Goal: Navigation & Orientation: Find specific page/section

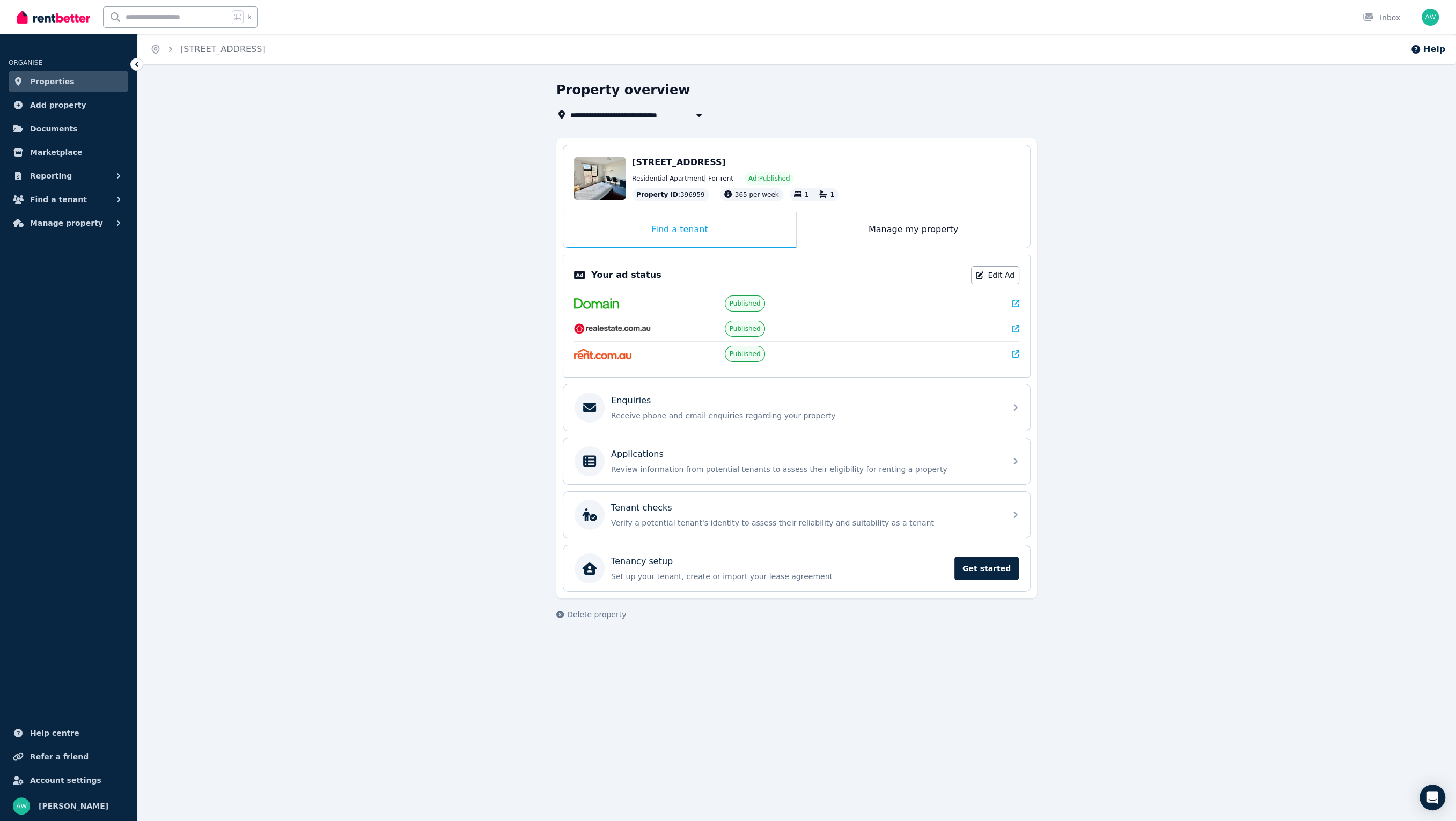
click at [63, 19] on img at bounding box center [53, 17] width 73 height 16
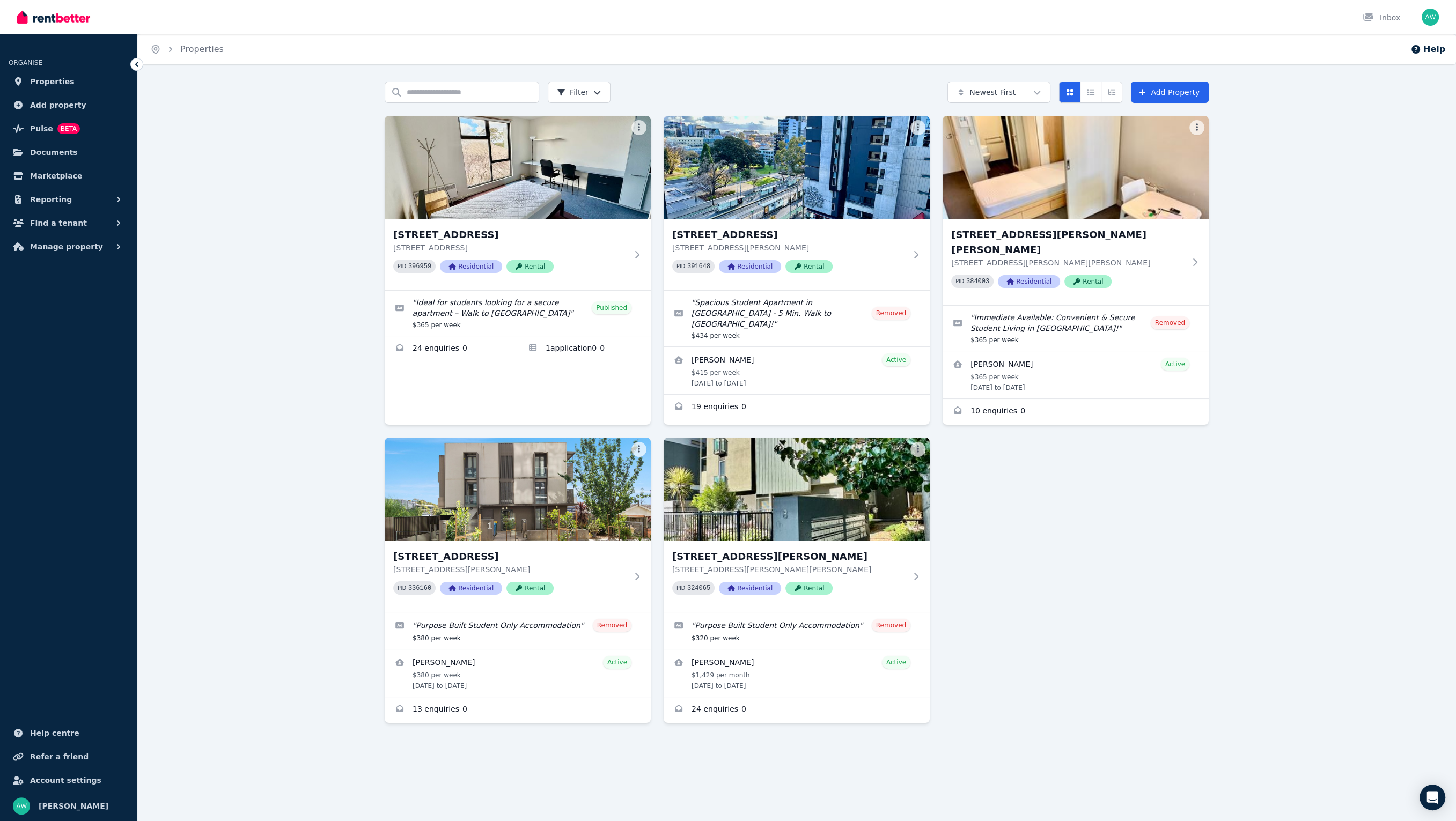
click at [270, 137] on div "Search properties Filter Newest First Add Property [STREET_ADDRESS] [STREET_ADD…" at bounding box center [796, 427] width 1319 height 691
click at [58, 127] on span "BETA" at bounding box center [69, 129] width 22 height 11
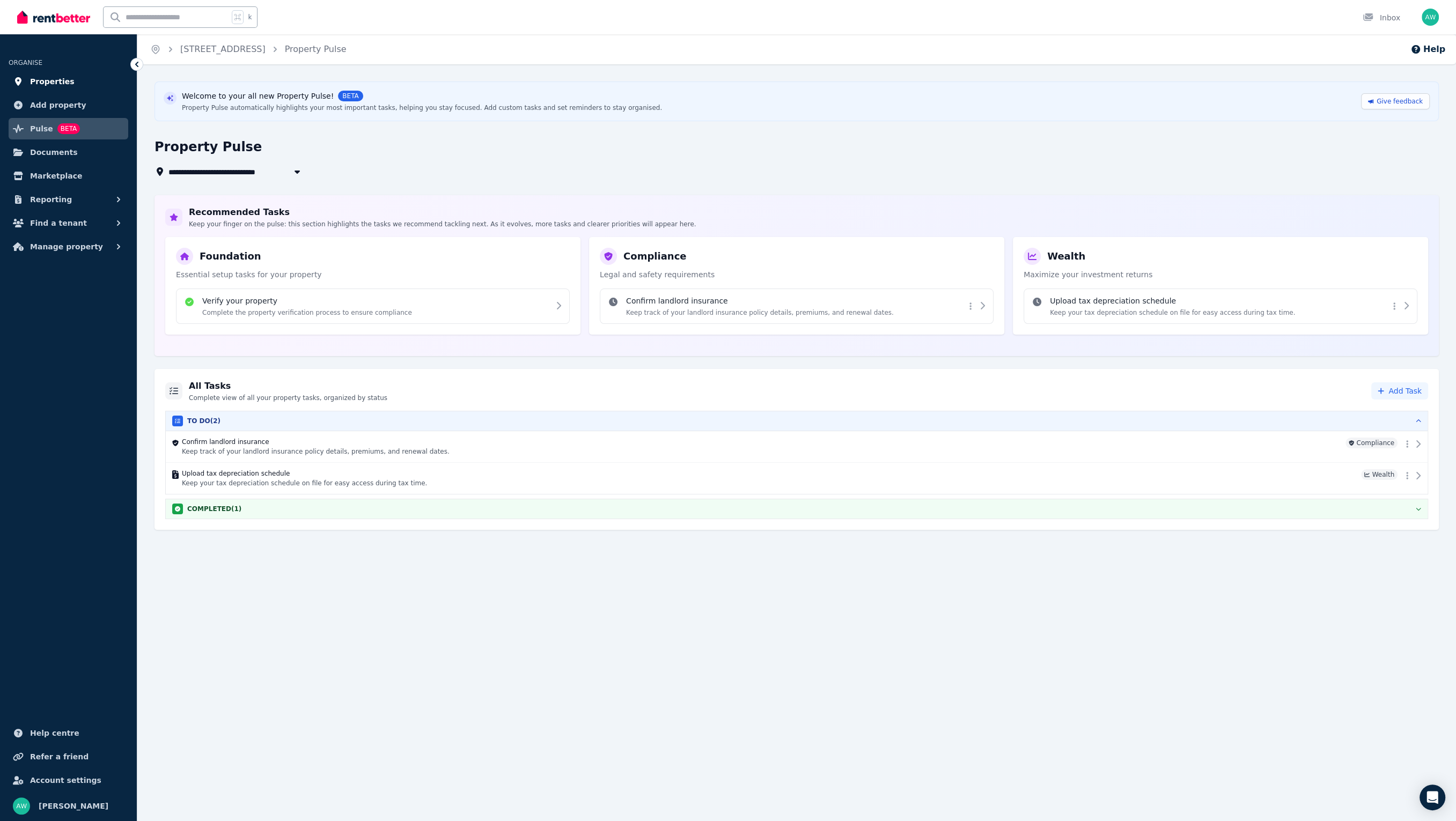
click at [83, 83] on link "Properties" at bounding box center [69, 82] width 120 height 22
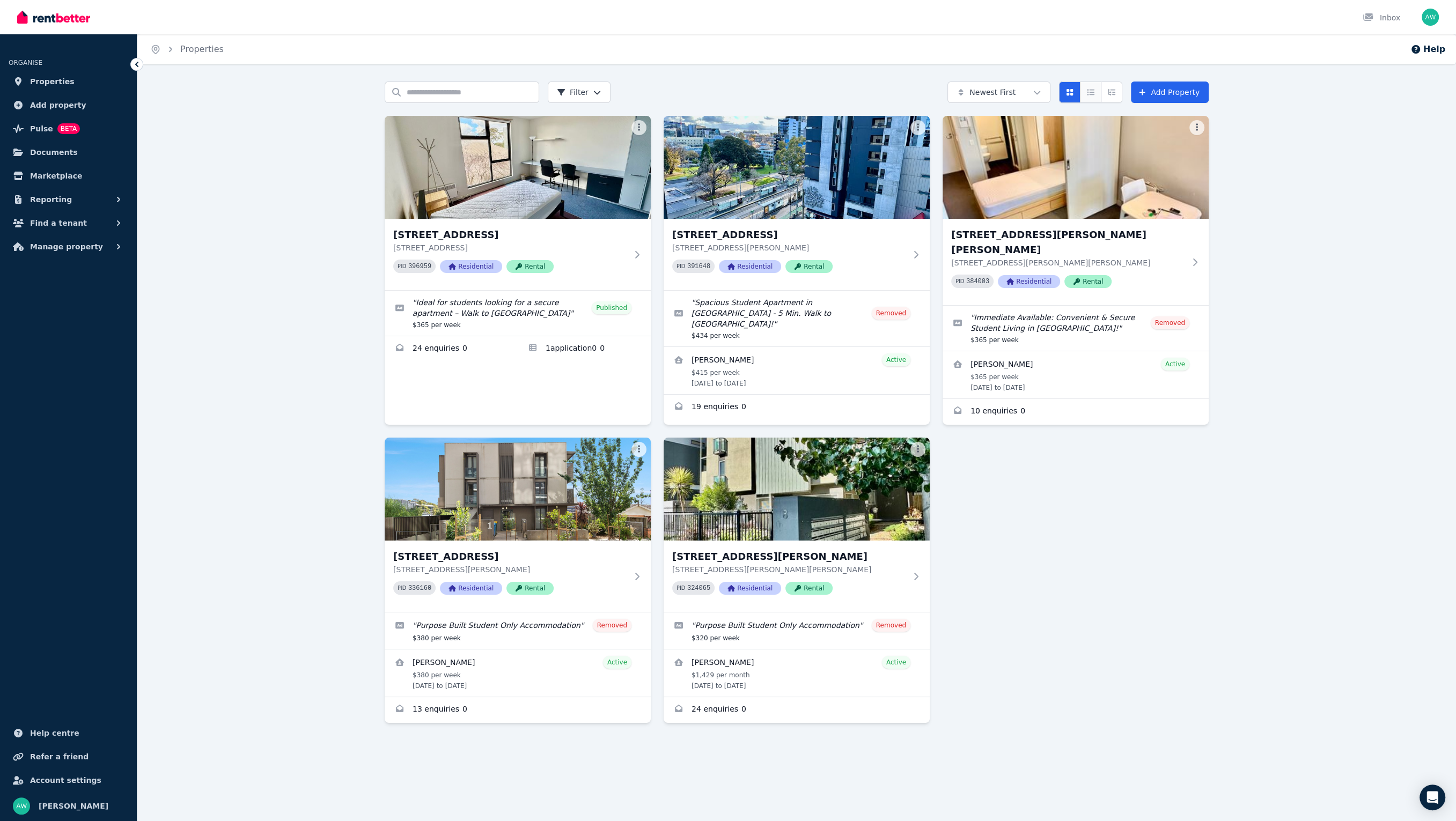
click at [1085, 90] on button "Compact list view" at bounding box center [1090, 92] width 22 height 22
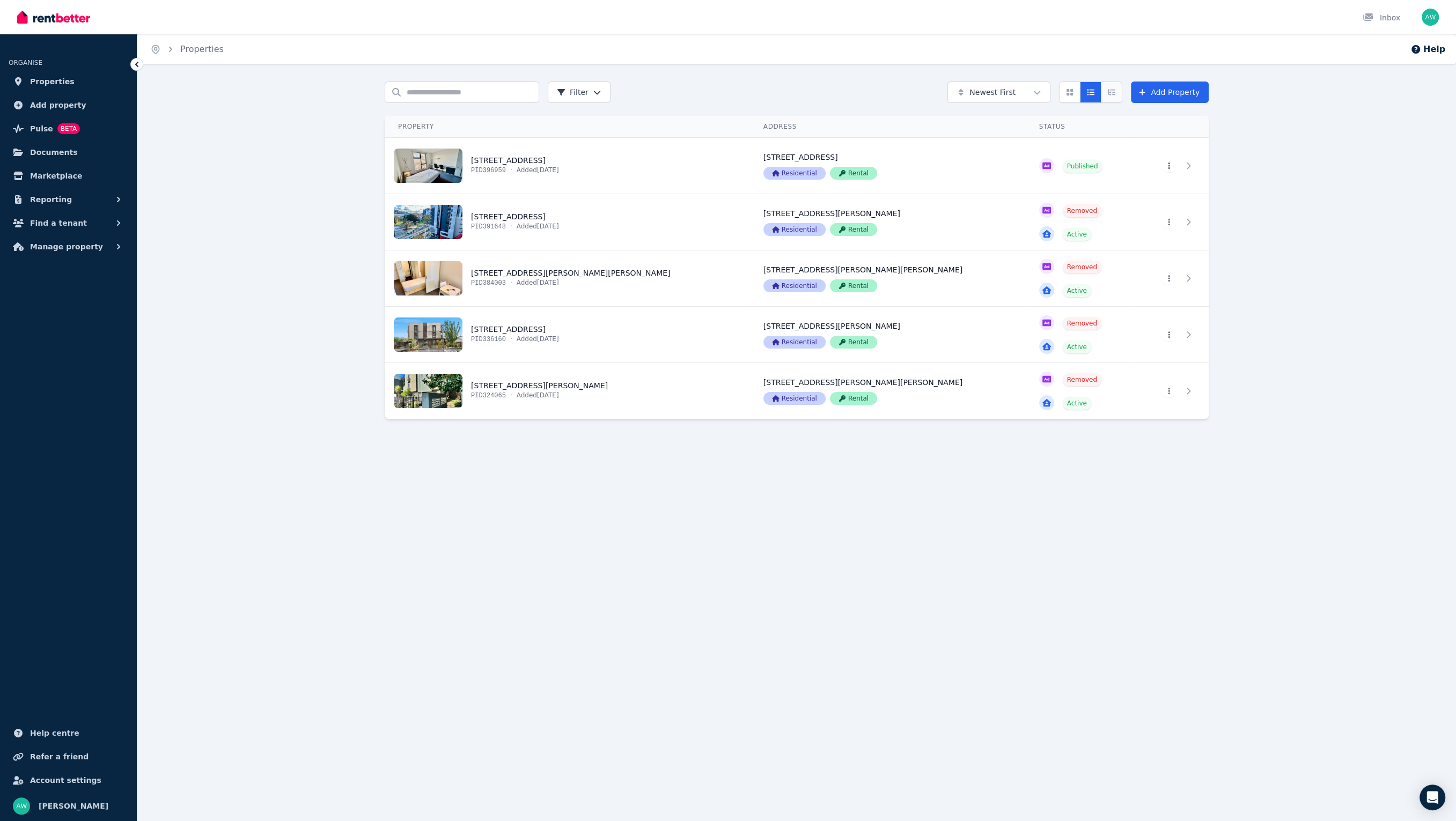
click at [1108, 94] on button "Expanded list view" at bounding box center [1111, 92] width 22 height 22
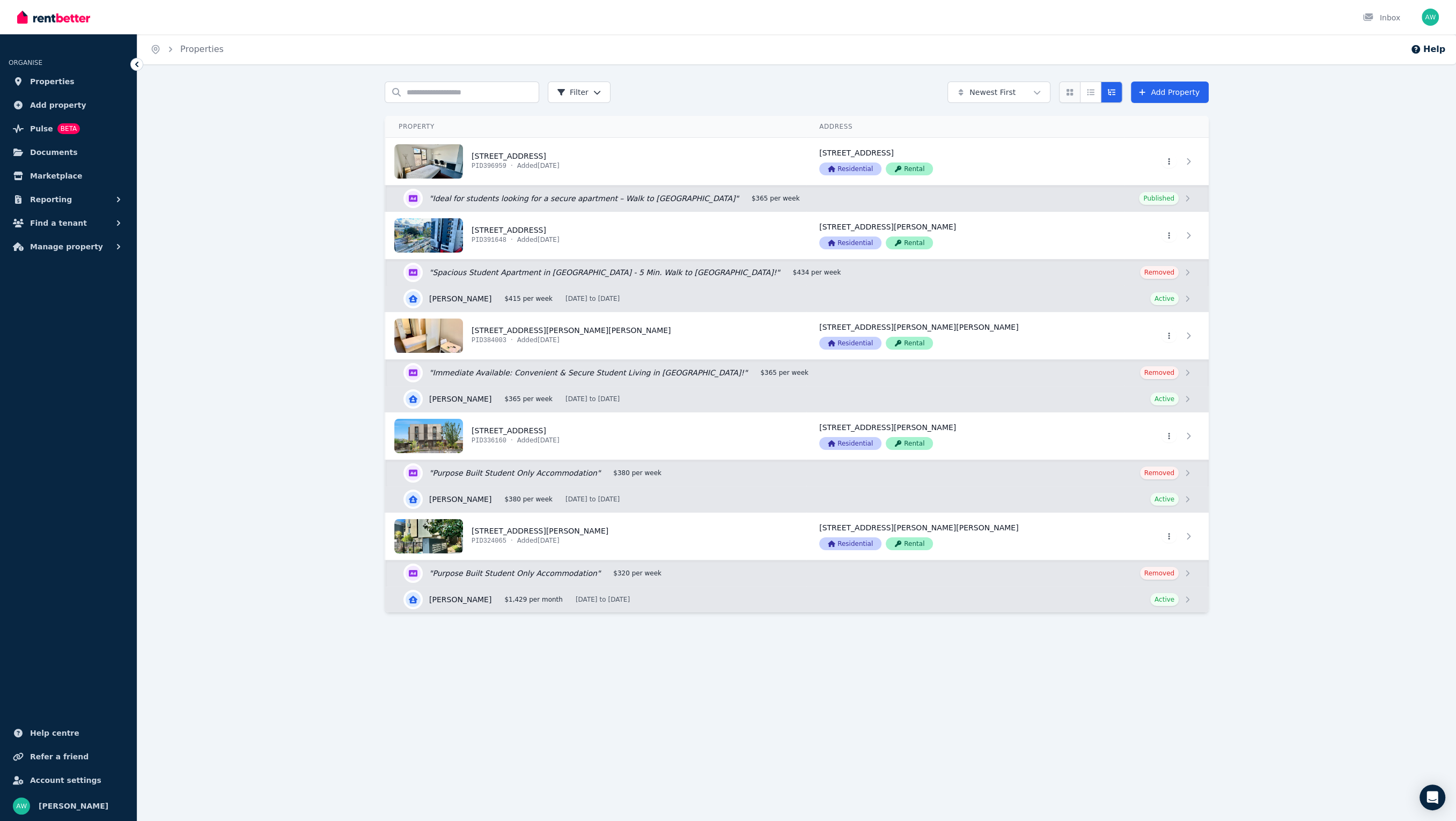
click at [1077, 96] on button "Card view" at bounding box center [1070, 92] width 22 height 22
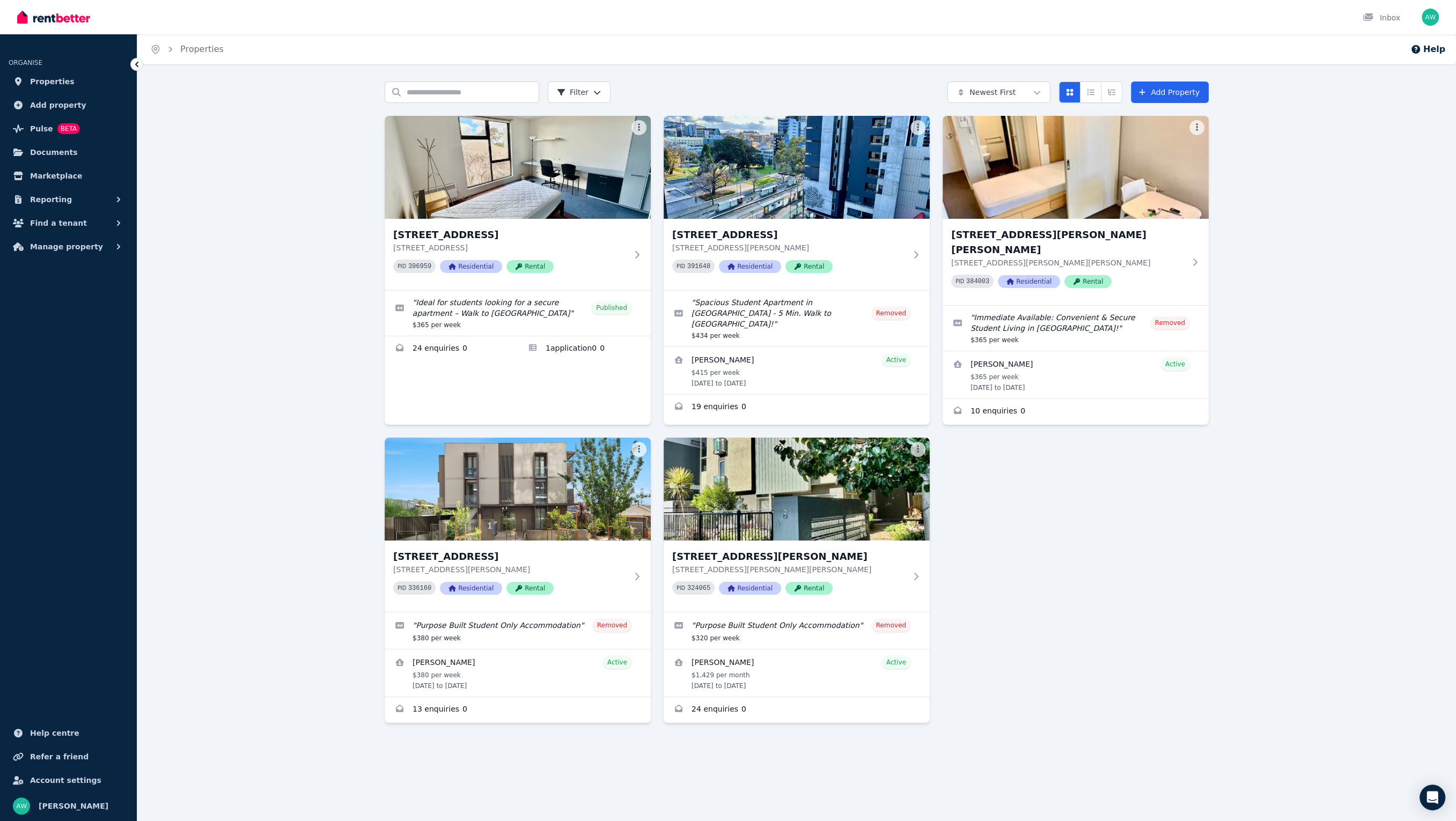
click at [579, 94] on html "Open main menu Inbox Open user menu ORGANISE Properties Add property Pulse BETA…" at bounding box center [728, 410] width 1456 height 821
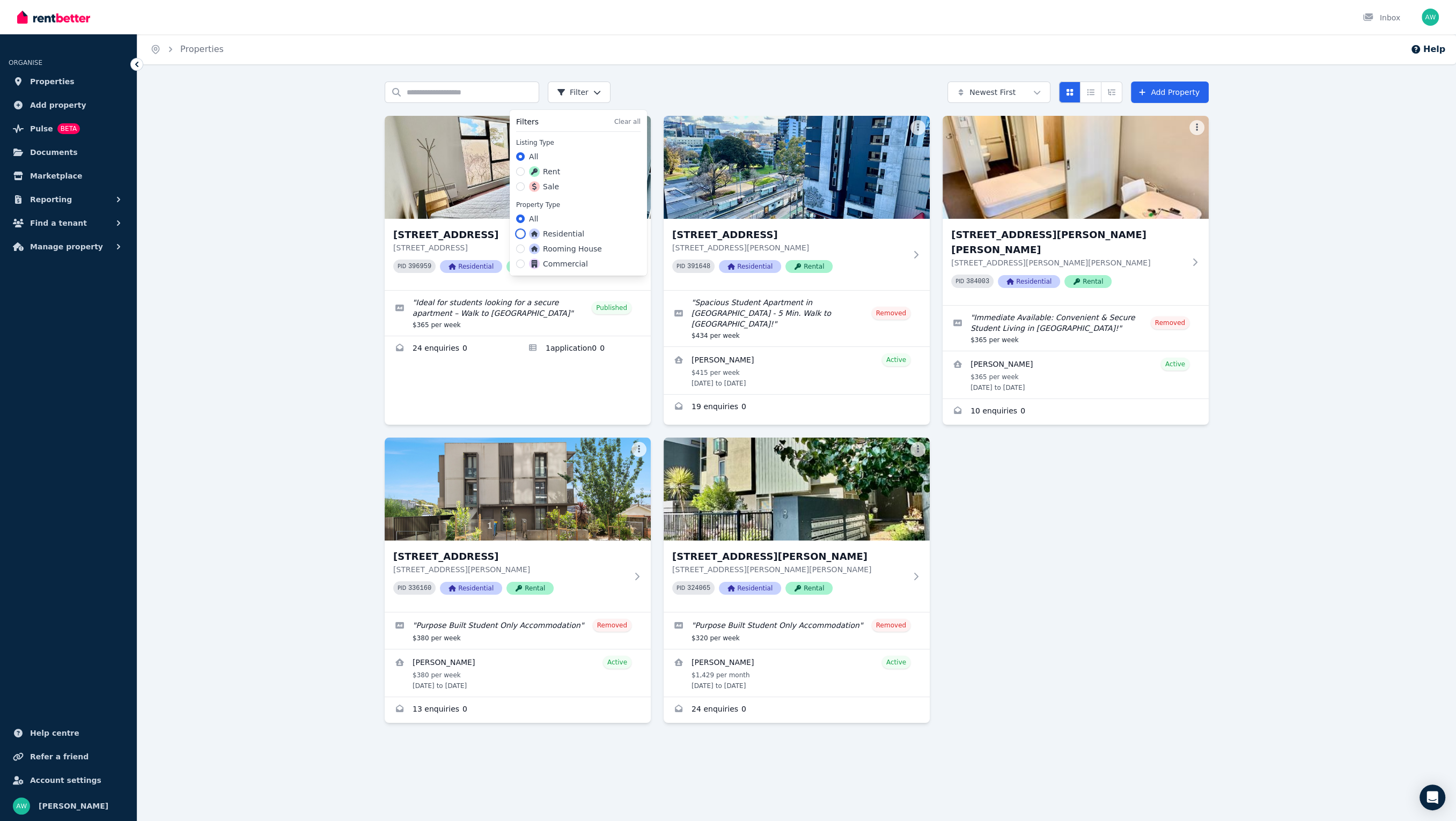
click at [523, 234] on button "Residential" at bounding box center [520, 234] width 9 height 9
click at [532, 173] on button "Rent" at bounding box center [531, 171] width 9 height 9
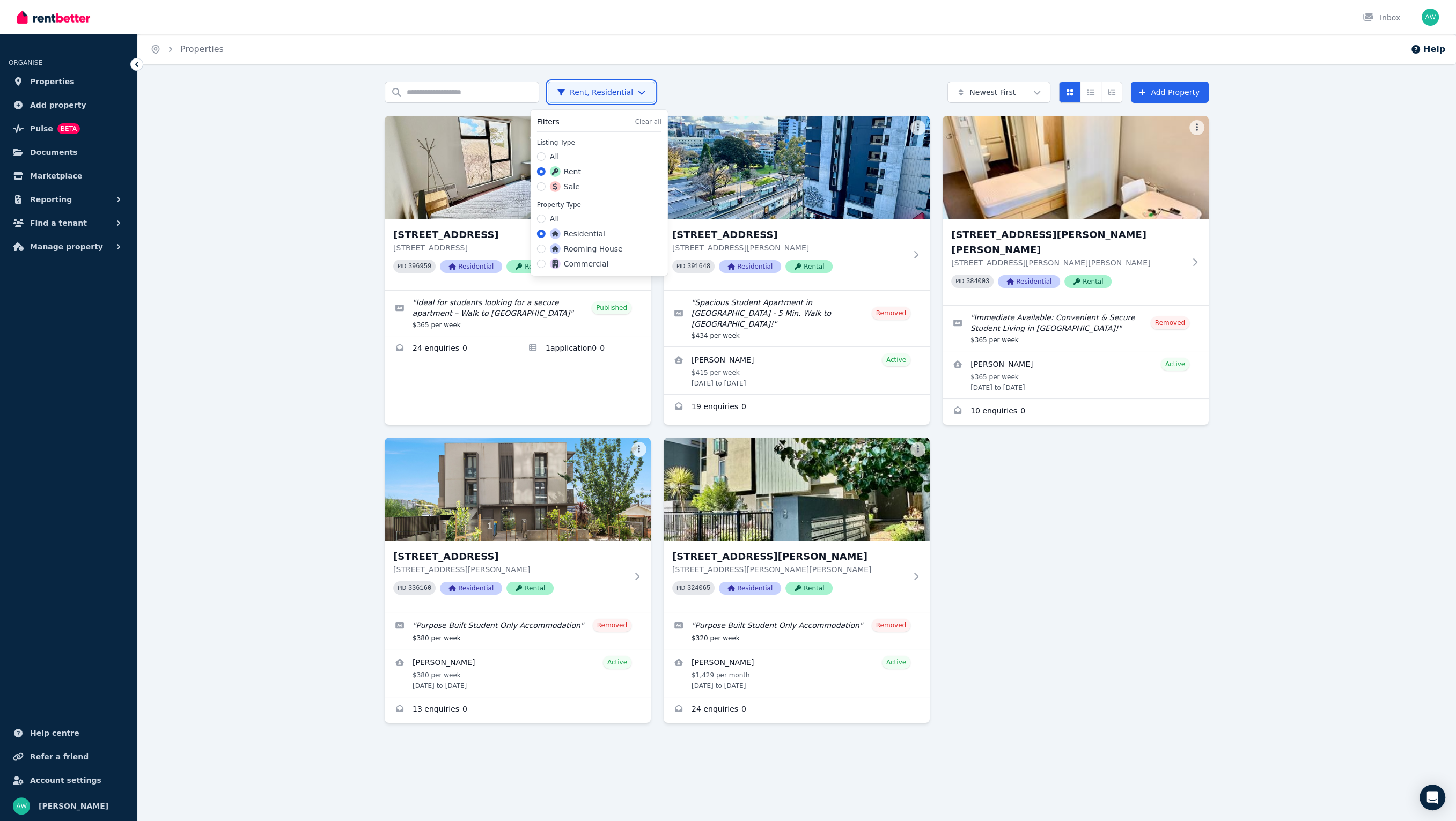
click at [350, 250] on html "Open main menu Inbox Open user menu ORGANISE Properties Add property Pulse BETA…" at bounding box center [728, 410] width 1456 height 821
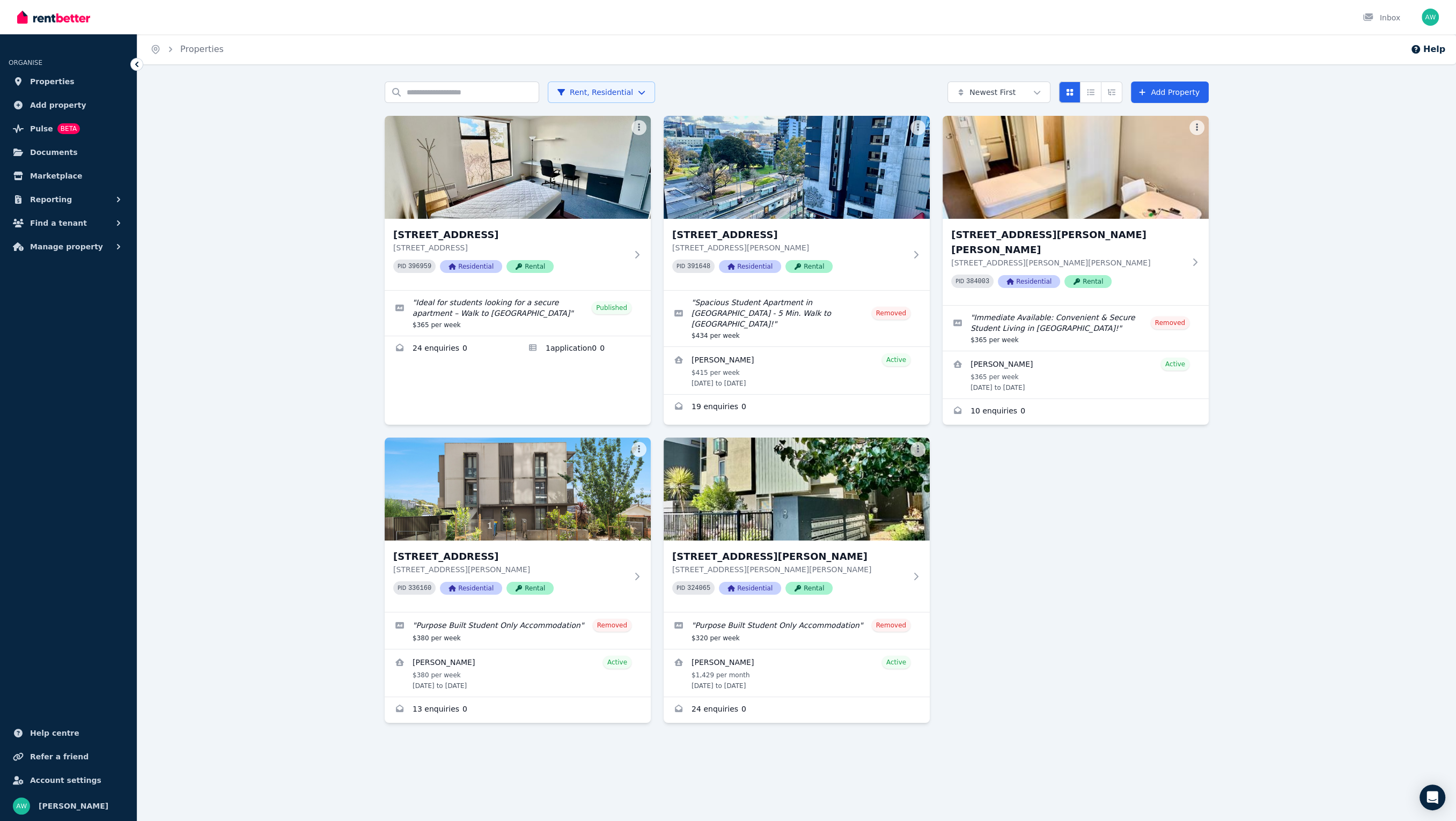
click at [630, 93] on html "Open main menu Inbox Open user menu ORGANISE Properties Add property Pulse BETA…" at bounding box center [728, 410] width 1456 height 821
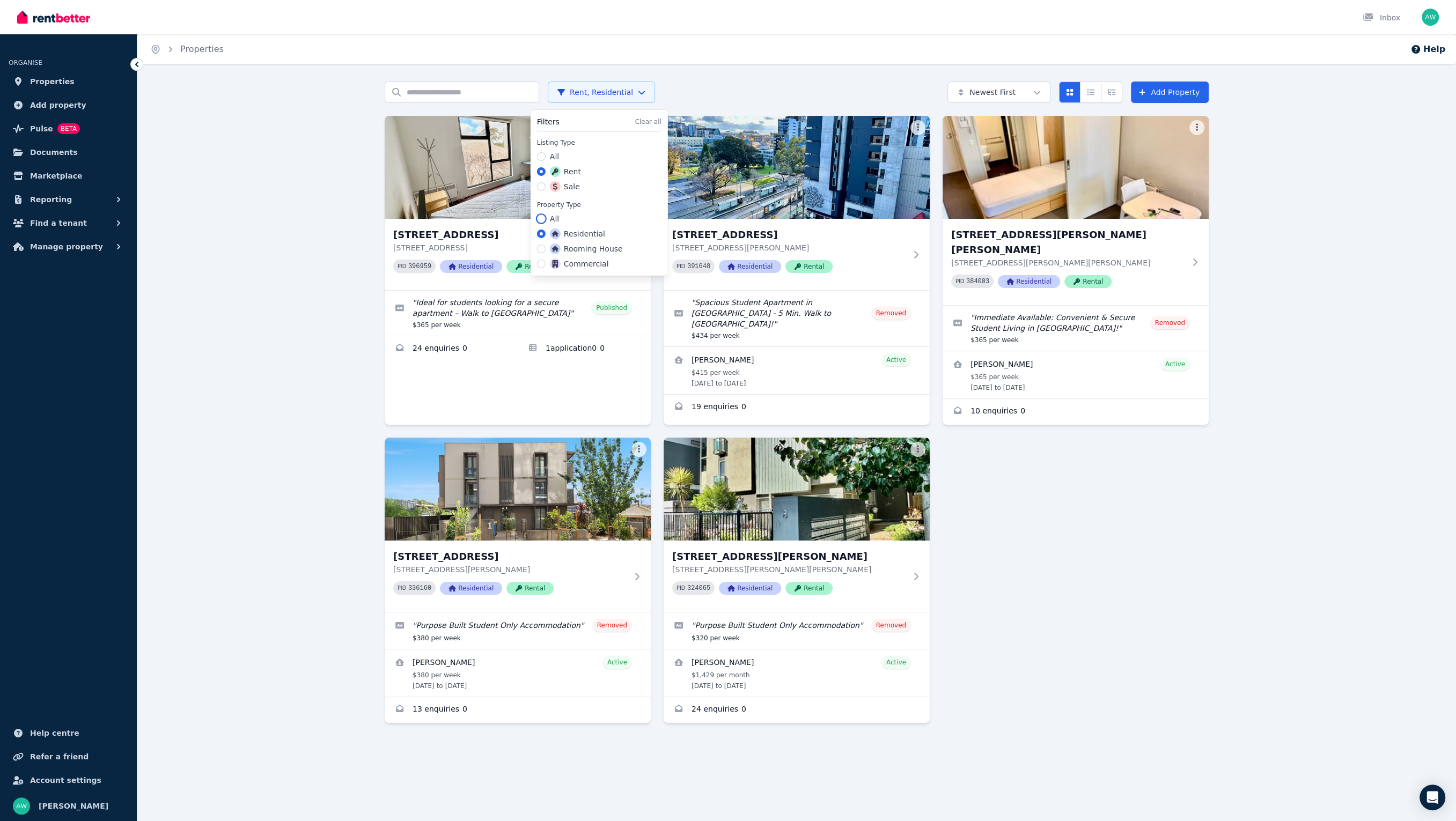
click at [541, 214] on button "All" at bounding box center [541, 218] width 9 height 9
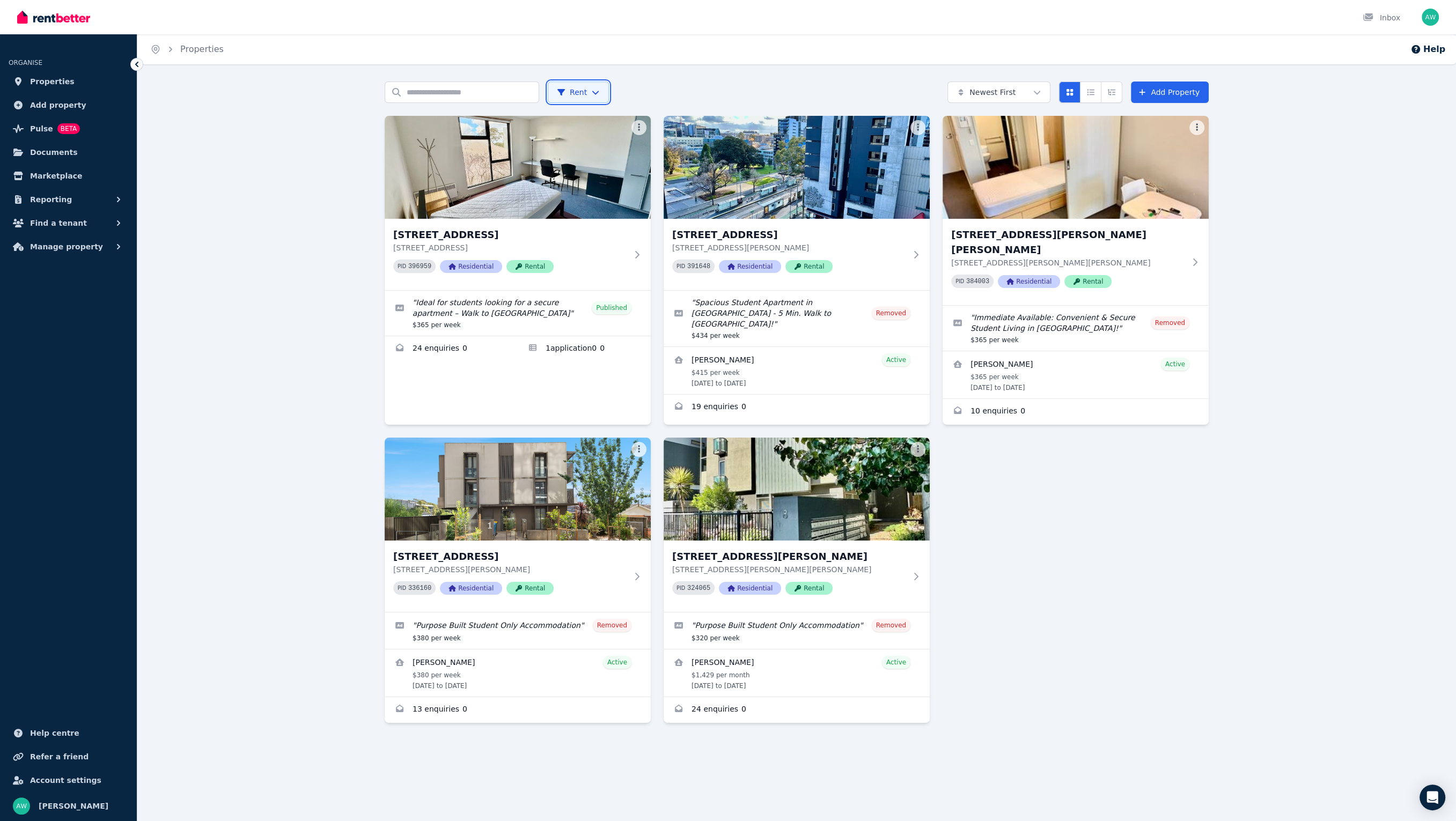
click at [319, 191] on html "Open main menu Inbox Open user menu ORGANISE Properties Add property Pulse BETA…" at bounding box center [728, 410] width 1456 height 821
